Goal: Check status: Check status

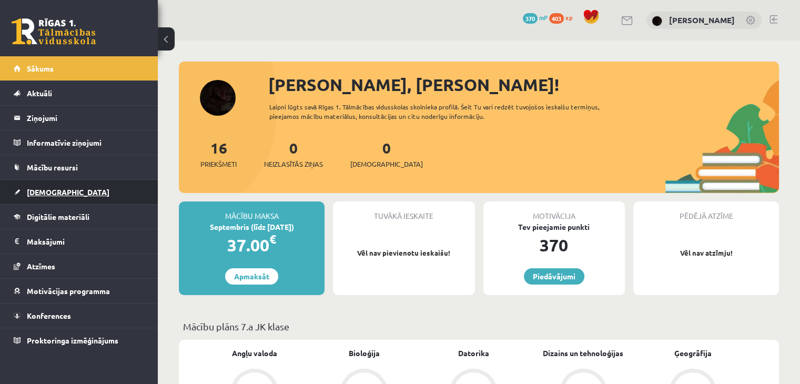
click at [36, 195] on link "[DEMOGRAPHIC_DATA]" at bounding box center [79, 192] width 131 height 24
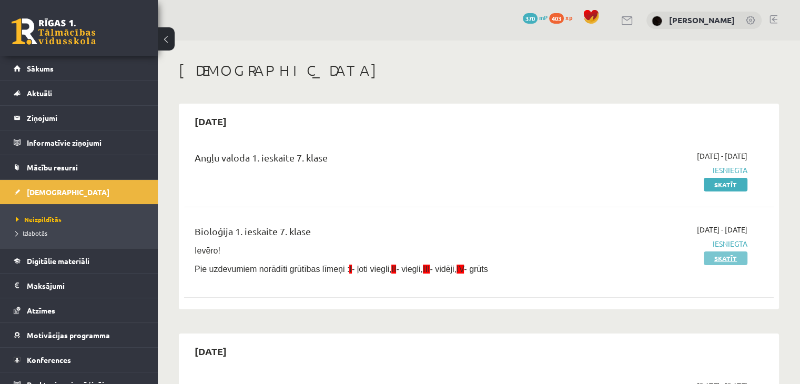
click at [726, 259] on link "Skatīt" at bounding box center [725, 258] width 44 height 14
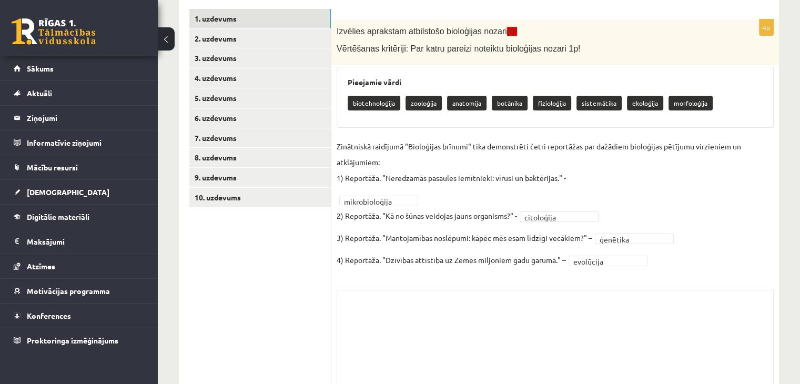
scroll to position [210, 0]
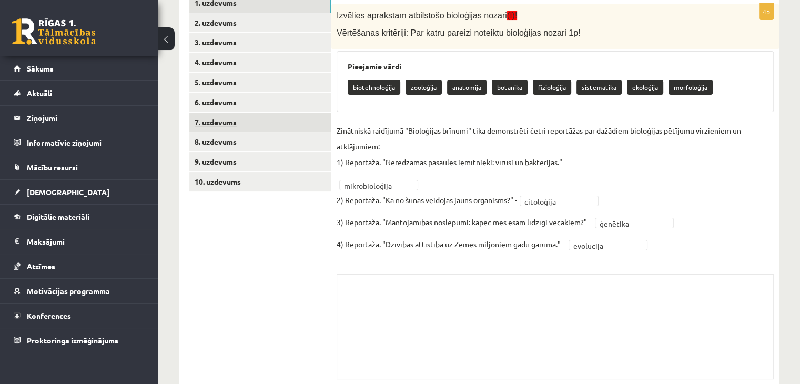
click at [279, 131] on link "7. uzdevums" at bounding box center [259, 122] width 141 height 19
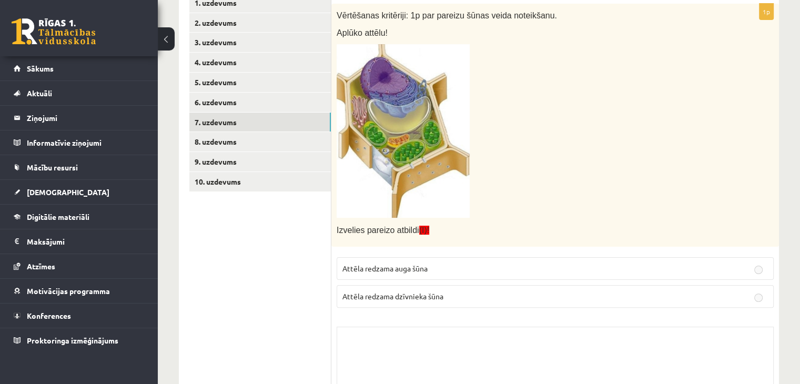
click at [416, 264] on span "Attēla redzama auga šūna" at bounding box center [384, 267] width 85 height 9
click at [413, 298] on span "Attēla redzama dzīvnieka šūna" at bounding box center [392, 295] width 101 height 9
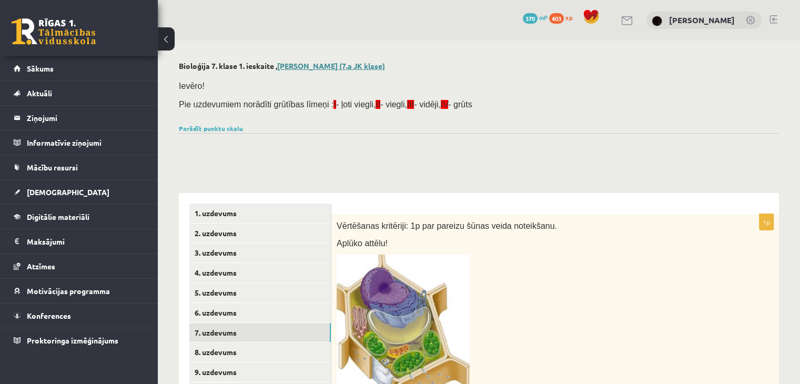
click at [291, 68] on link "[PERSON_NAME] (7.a JK klase)" at bounding box center [331, 65] width 108 height 9
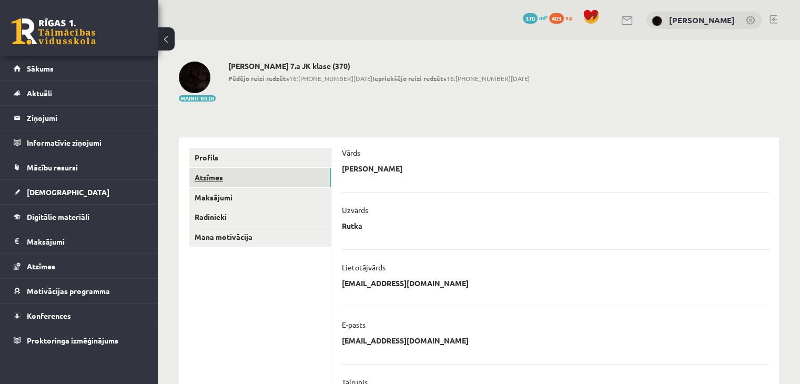
click at [275, 181] on link "Atzīmes" at bounding box center [259, 177] width 141 height 19
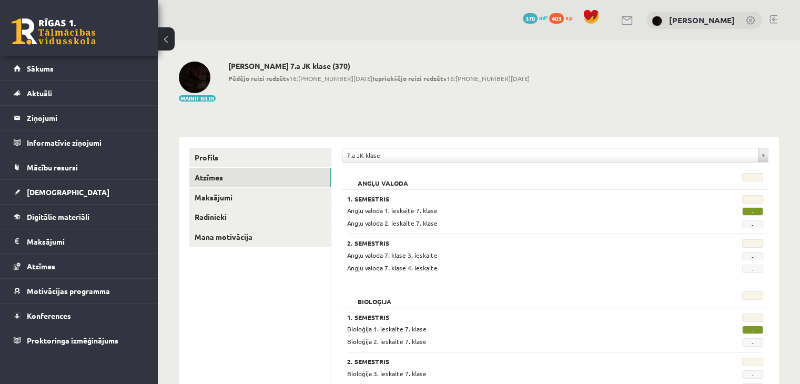
click at [752, 208] on span "-" at bounding box center [752, 211] width 21 height 8
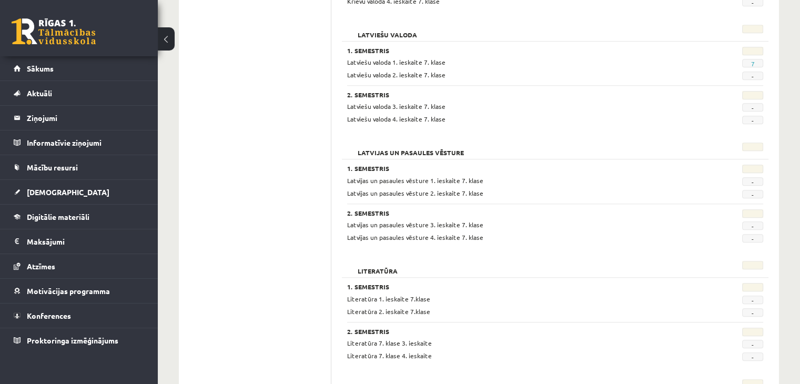
scroll to position [841, 0]
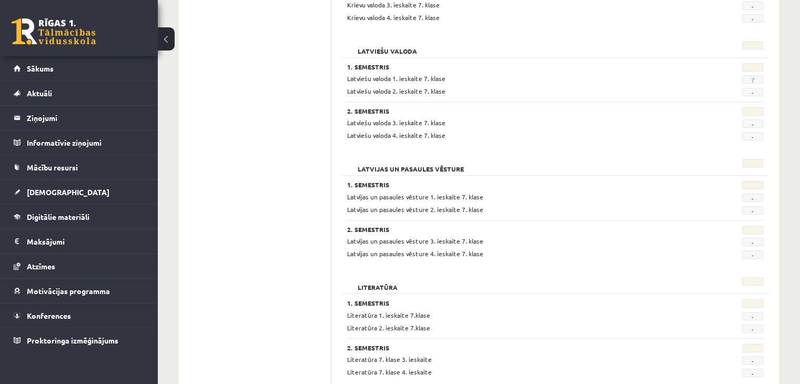
click at [657, 230] on h3 "2. Semestris" at bounding box center [519, 229] width 344 height 7
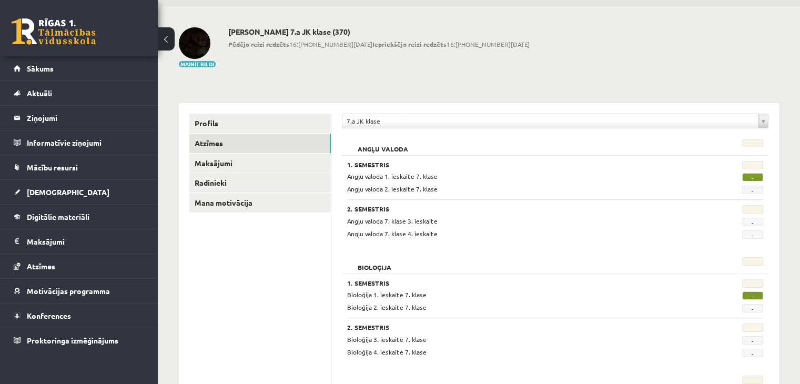
scroll to position [53, 0]
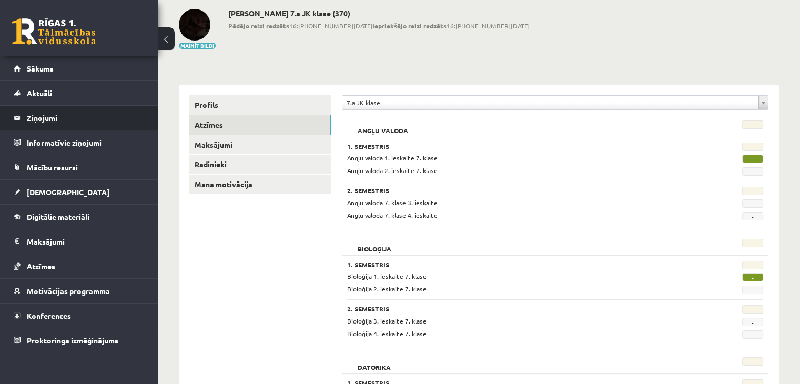
click at [40, 122] on legend "Ziņojumi 0" at bounding box center [86, 118] width 118 height 24
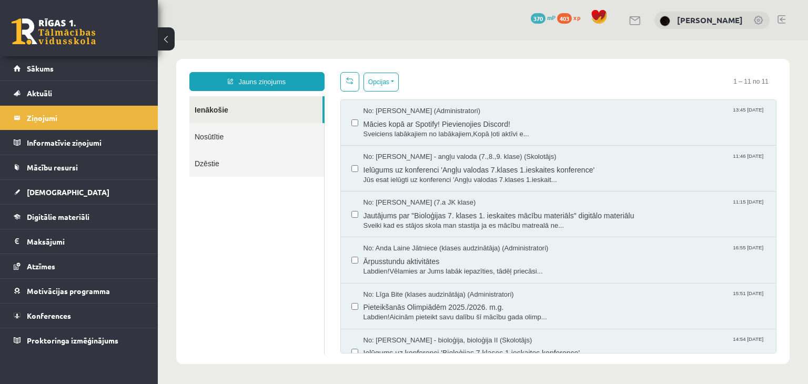
click at [223, 143] on link "Nosūtītie" at bounding box center [256, 136] width 135 height 27
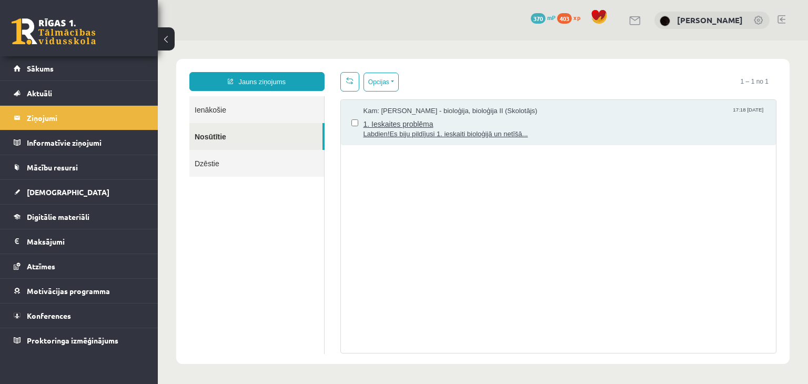
click at [389, 120] on span "1. Ieskaites problēma" at bounding box center [564, 122] width 402 height 13
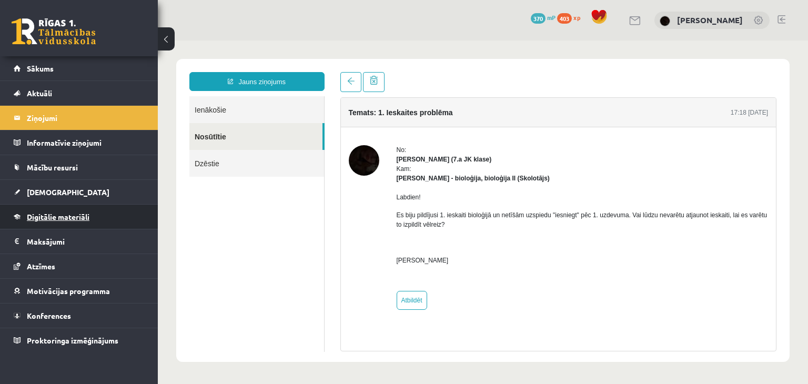
click at [40, 213] on span "Digitālie materiāli" at bounding box center [58, 216] width 63 height 9
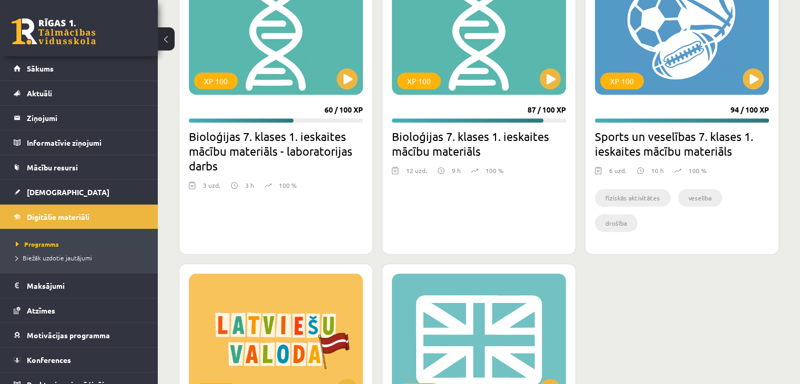
scroll to position [421, 0]
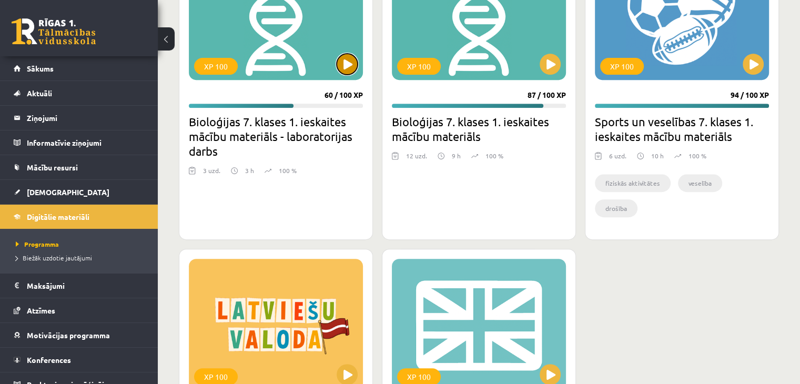
click at [339, 57] on button at bounding box center [346, 64] width 21 height 21
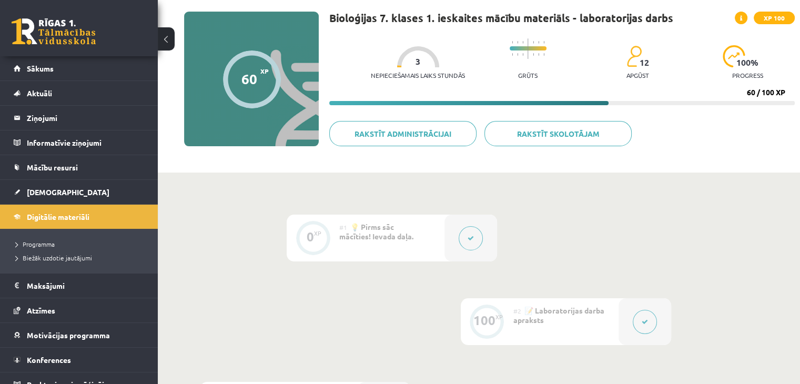
scroll to position [53, 0]
